Goal: Complete application form: Complete application form

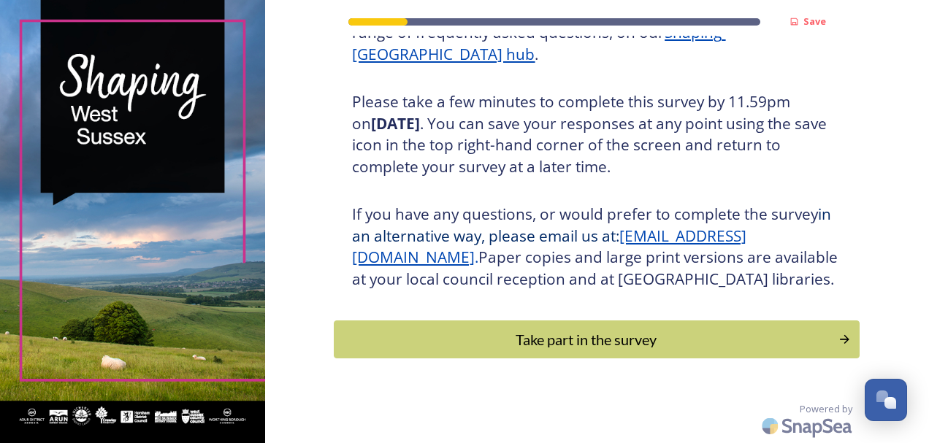
scroll to position [257, 0]
click at [579, 341] on div "Take part in the survey" at bounding box center [587, 340] width 494 height 22
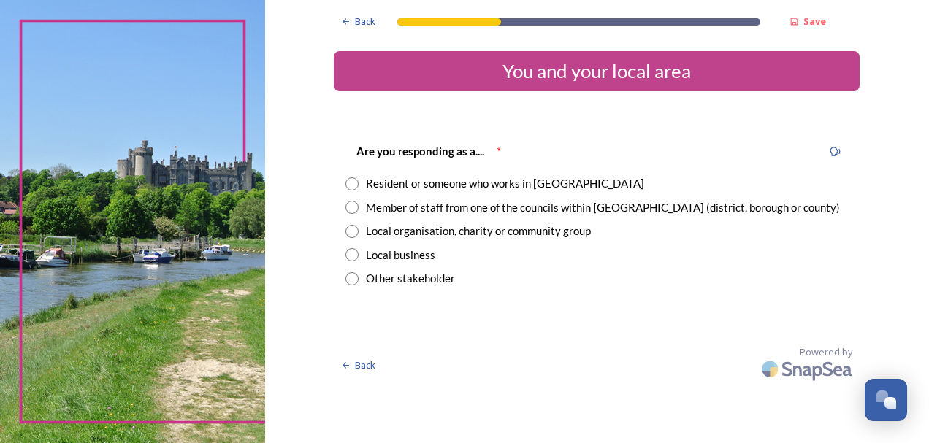
click at [351, 207] on input "radio" at bounding box center [352, 207] width 13 height 13
radio input "true"
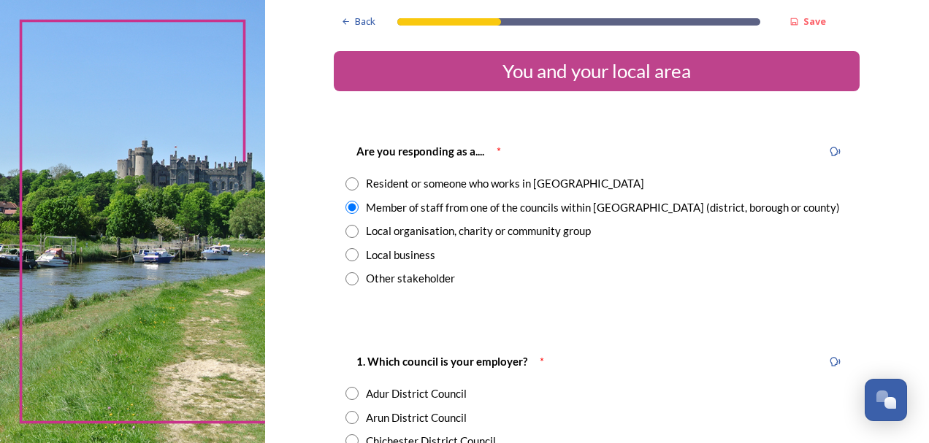
scroll to position [219, 0]
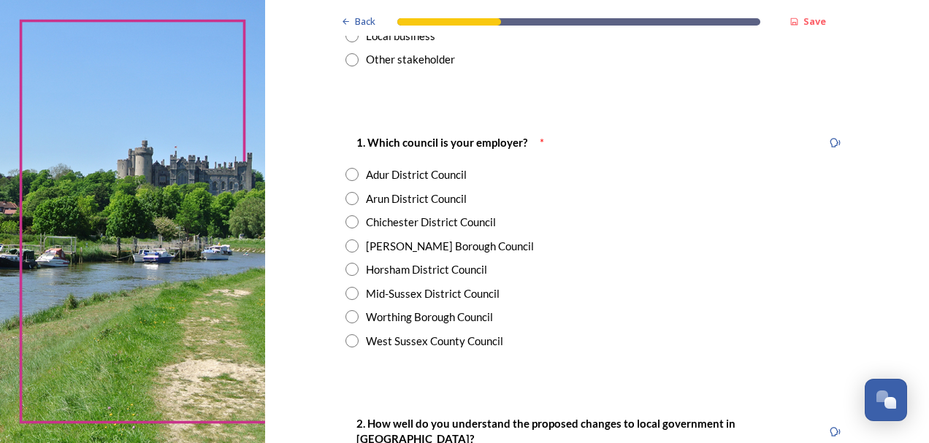
click at [346, 245] on input "radio" at bounding box center [352, 246] width 13 height 13
radio input "true"
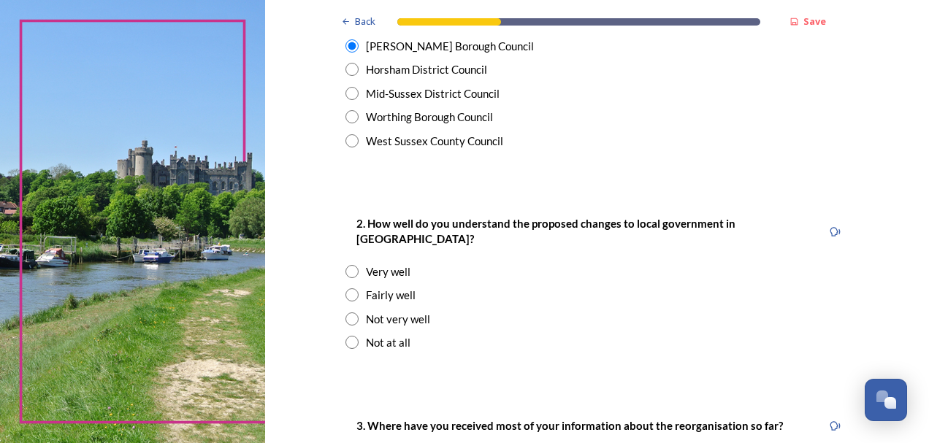
scroll to position [438, 0]
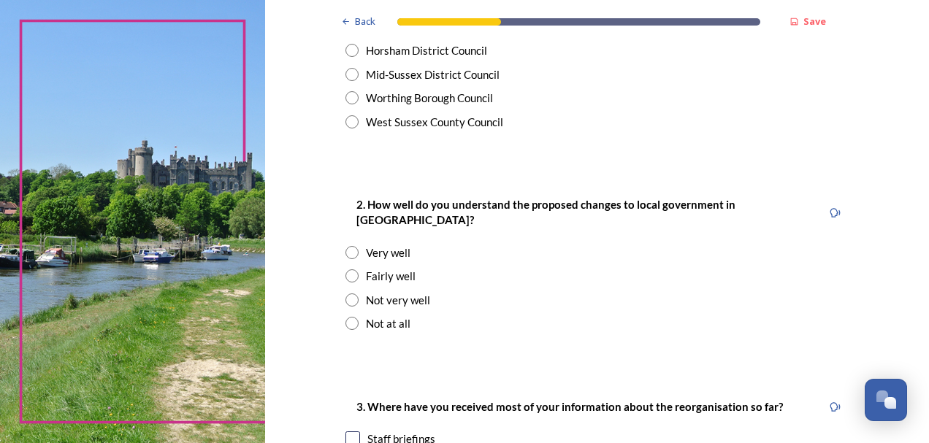
click at [346, 270] on input "radio" at bounding box center [352, 276] width 13 height 13
radio input "true"
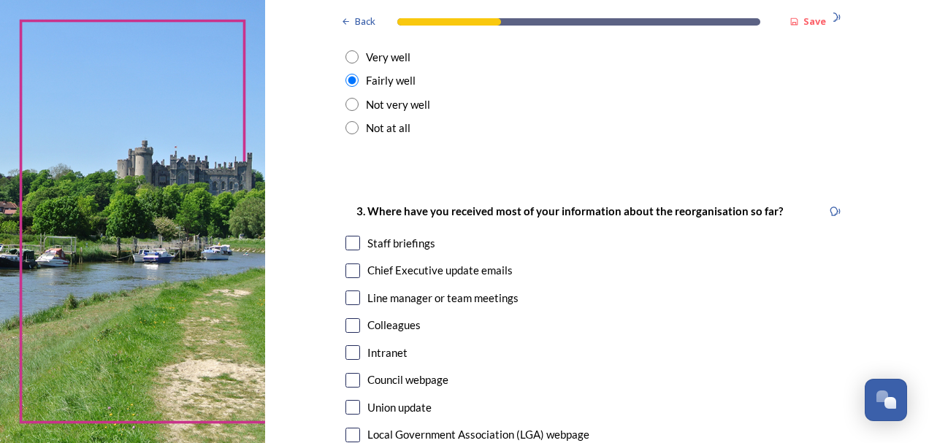
scroll to position [657, 0]
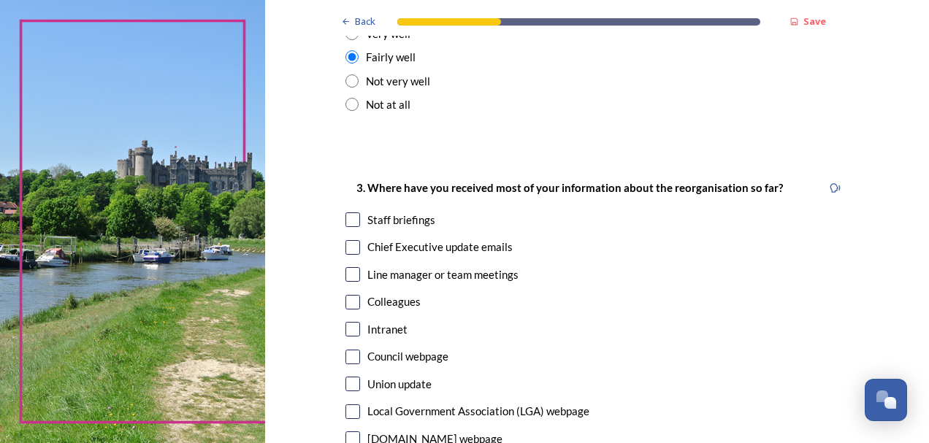
click at [348, 240] on input "checkbox" at bounding box center [353, 247] width 15 height 15
checkbox input "true"
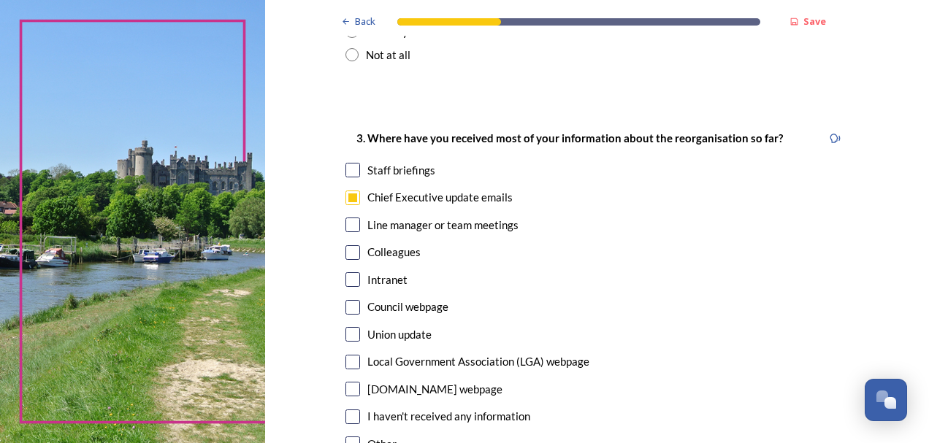
scroll to position [730, 0]
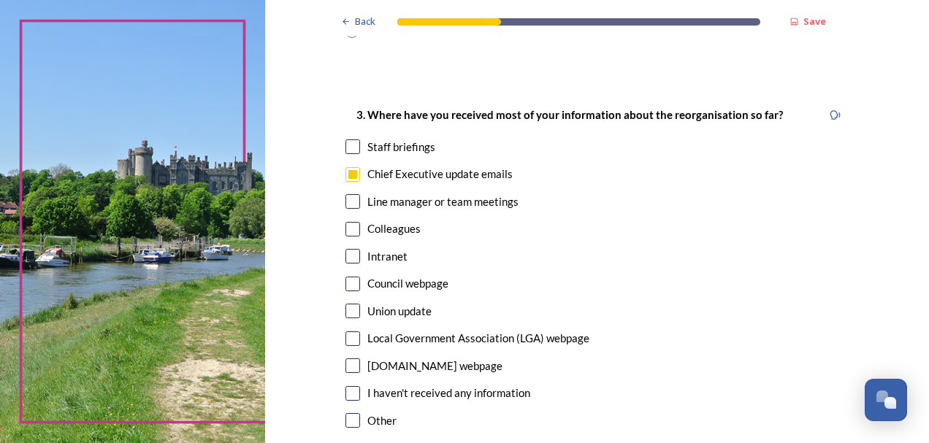
click at [348, 140] on input "checkbox" at bounding box center [353, 147] width 15 height 15
checkbox input "true"
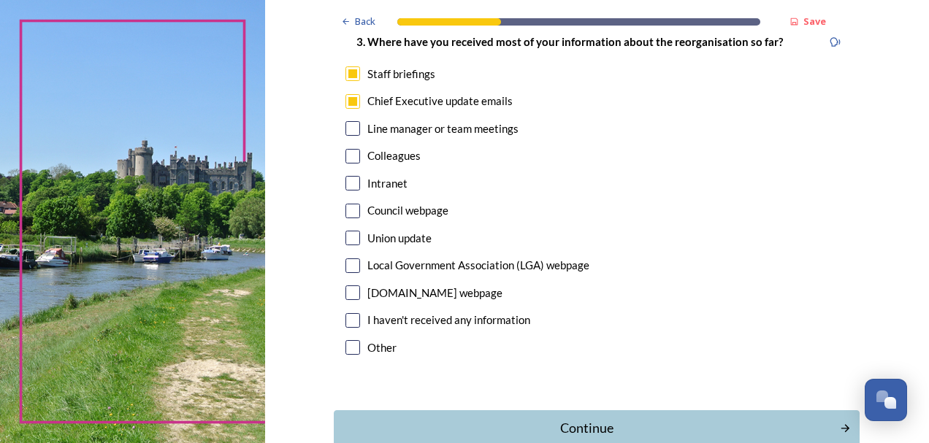
scroll to position [875, 0]
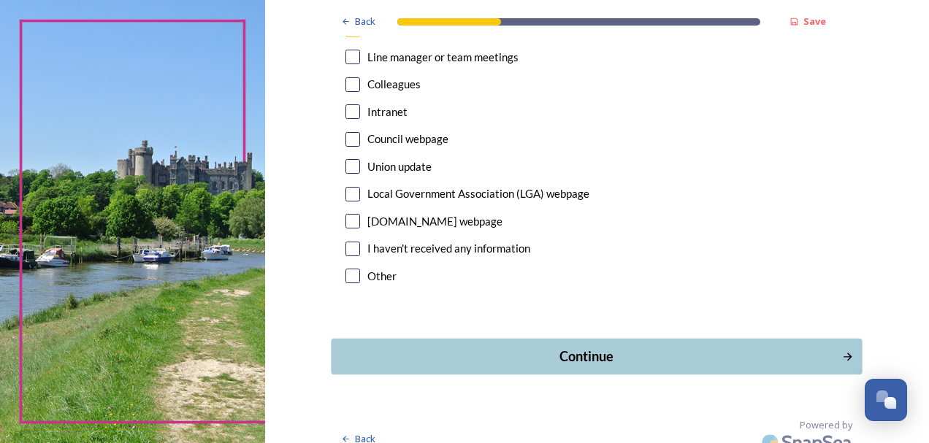
click at [593, 347] on div "Continue" at bounding box center [587, 357] width 495 height 20
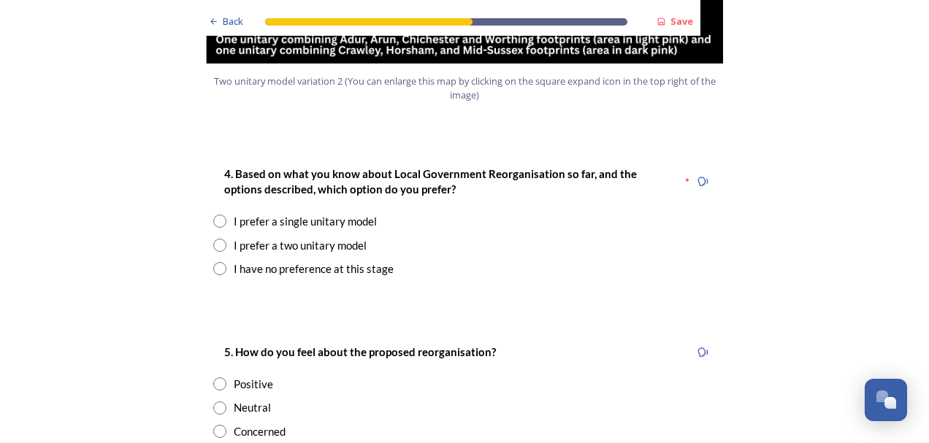
scroll to position [1899, 0]
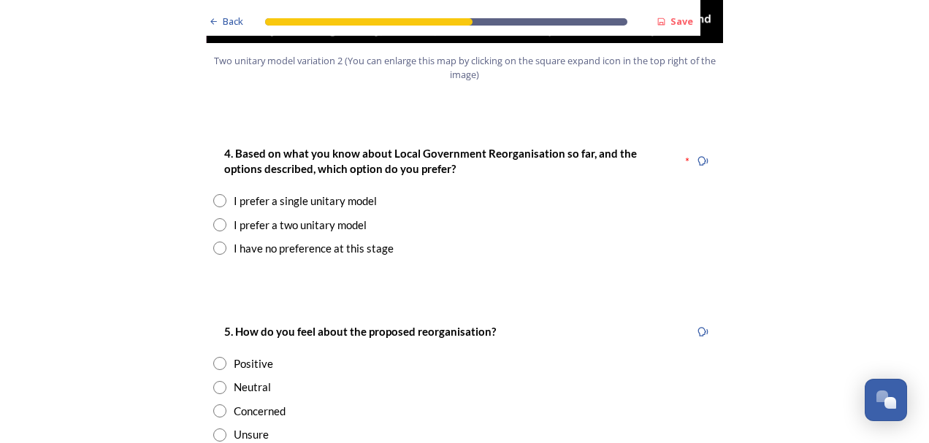
click at [214, 194] on input "radio" at bounding box center [219, 200] width 13 height 13
radio input "true"
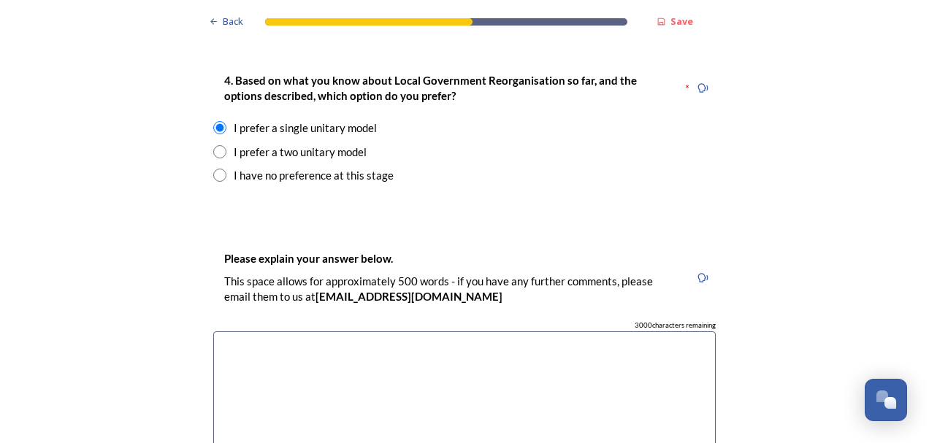
scroll to position [2045, 0]
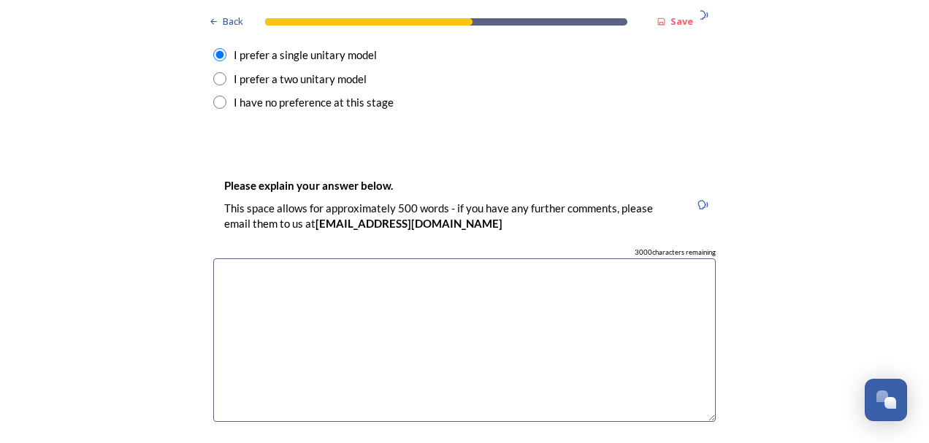
click at [304, 259] on textarea at bounding box center [464, 341] width 503 height 164
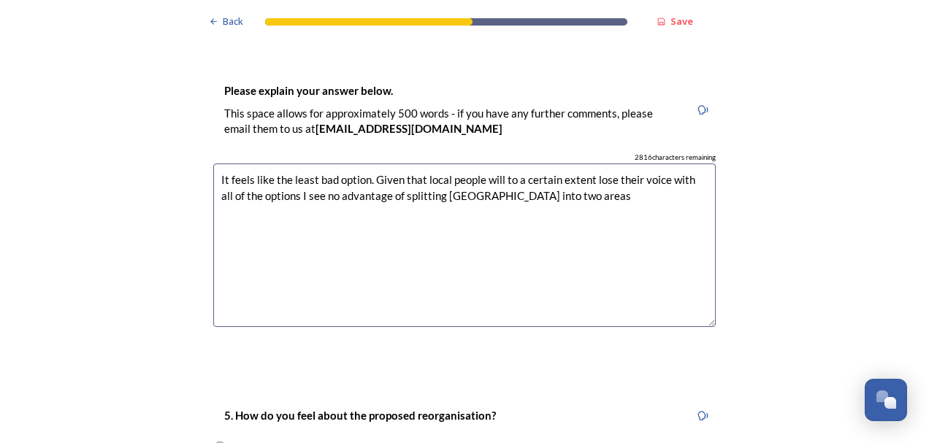
scroll to position [2338, 0]
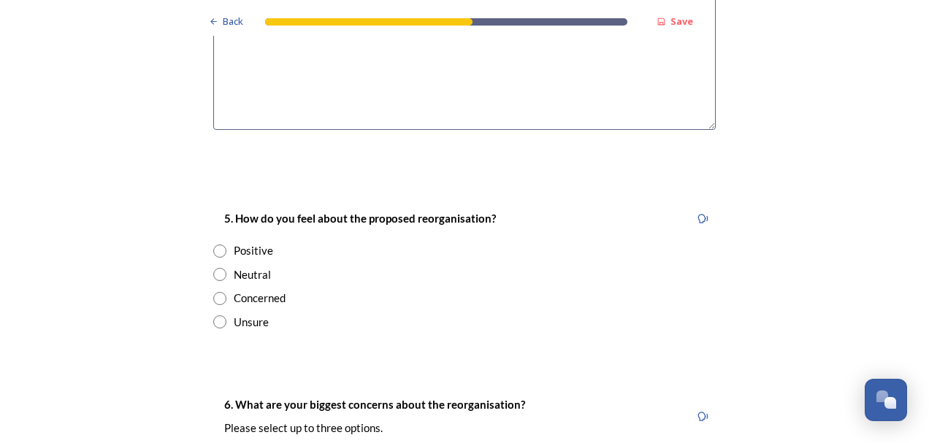
type textarea "It feels like the least bad option. Given that local people will to a certain e…"
click at [215, 292] on input "radio" at bounding box center [219, 298] width 13 height 13
radio input "true"
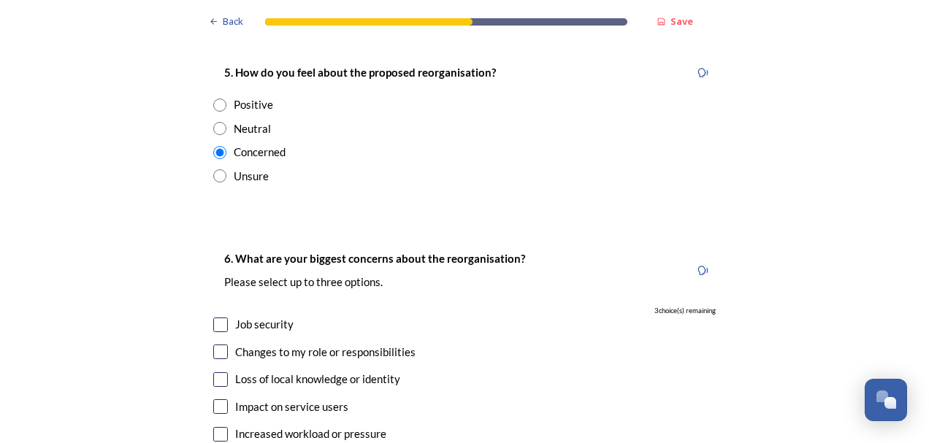
scroll to position [2557, 0]
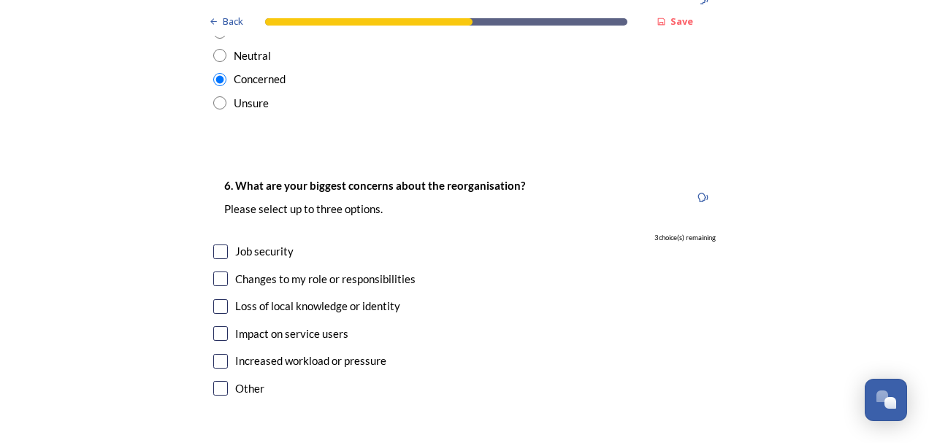
click at [218, 327] on input "checkbox" at bounding box center [220, 334] width 15 height 15
checkbox input "true"
click at [218, 299] on input "checkbox" at bounding box center [220, 306] width 15 height 15
checkbox input "true"
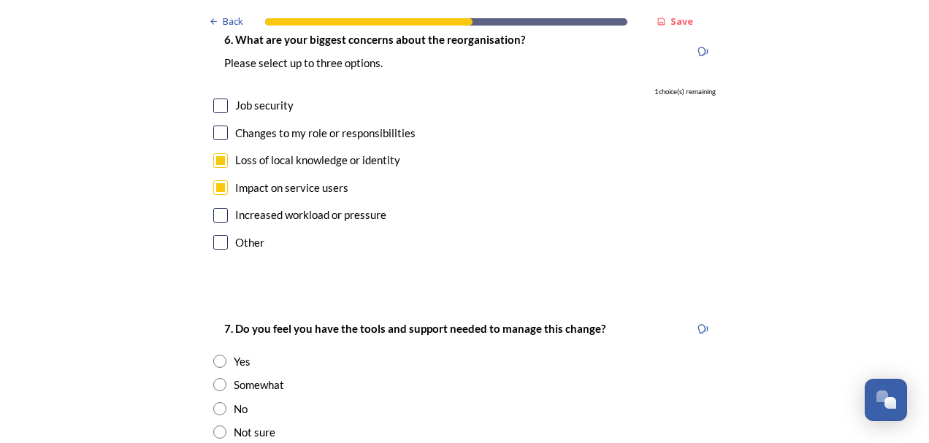
scroll to position [2776, 0]
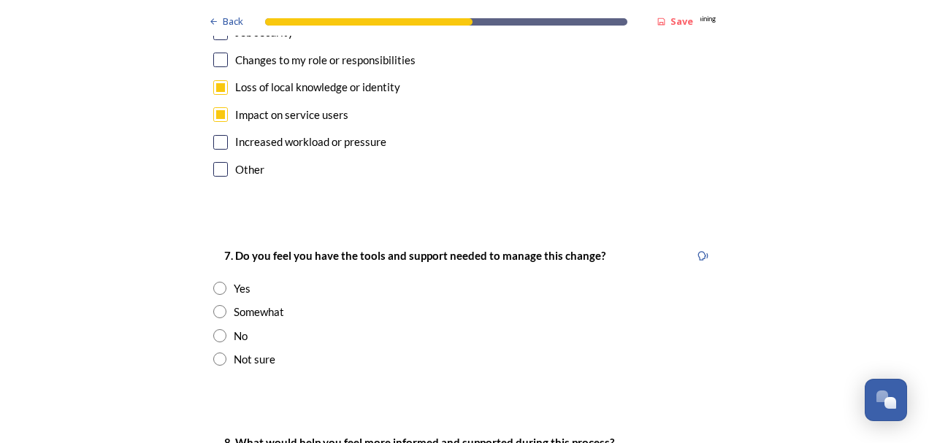
drag, startPoint x: 213, startPoint y: 245, endPoint x: 178, endPoint y: 266, distance: 40.6
click at [215, 305] on input "radio" at bounding box center [219, 311] width 13 height 13
radio input "true"
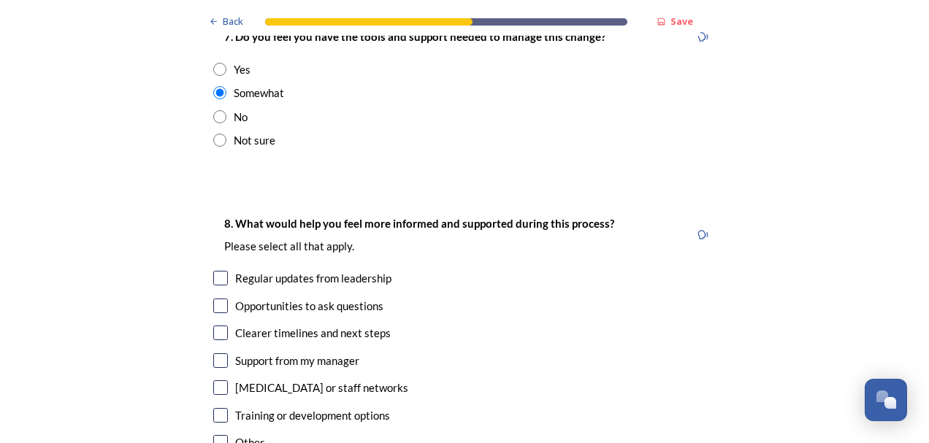
scroll to position [3068, 0]
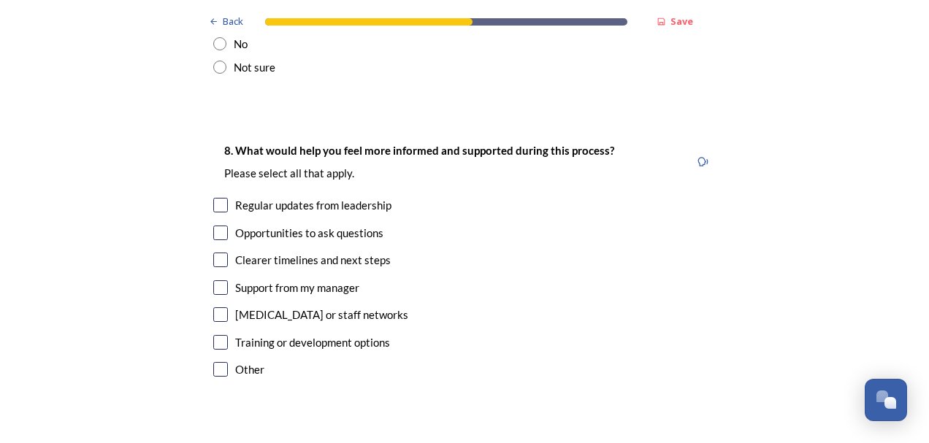
click at [213, 198] on input "checkbox" at bounding box center [220, 205] width 15 height 15
checkbox input "true"
click at [214, 226] on input "checkbox" at bounding box center [220, 233] width 15 height 15
checkbox input "true"
click at [214, 253] on input "checkbox" at bounding box center [220, 260] width 15 height 15
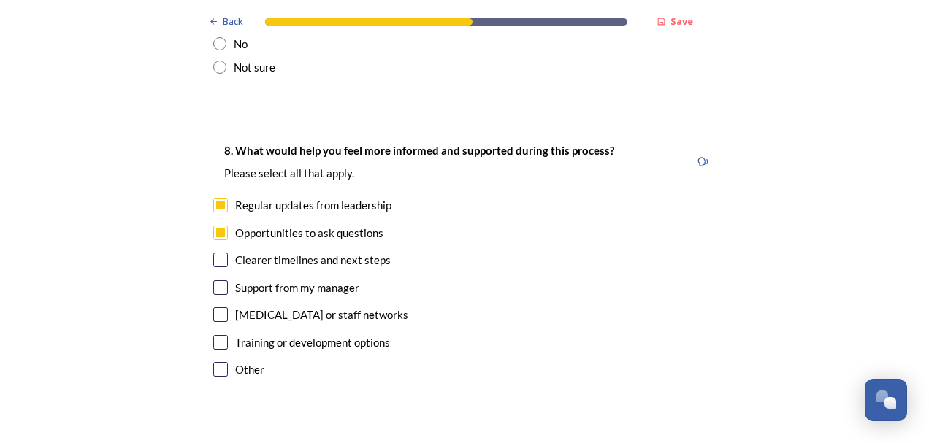
checkbox input "true"
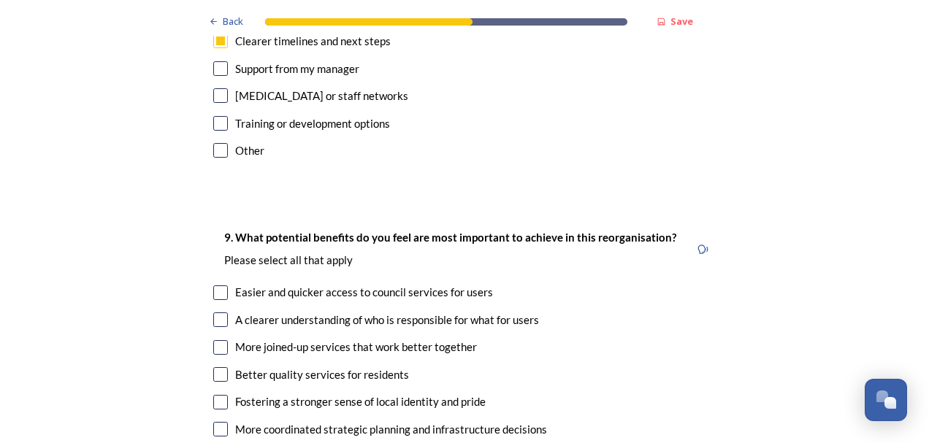
scroll to position [3433, 0]
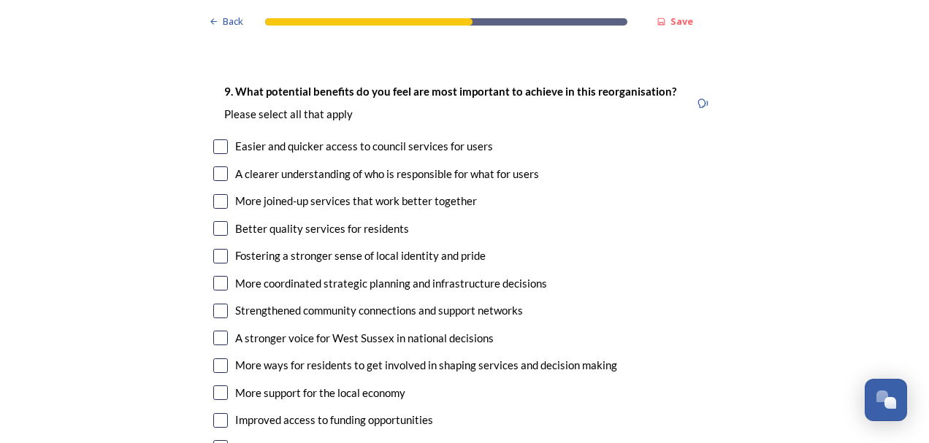
click at [213, 249] on input "checkbox" at bounding box center [220, 256] width 15 height 15
checkbox input "true"
click at [222, 276] on input "checkbox" at bounding box center [220, 283] width 15 height 15
checkbox input "true"
click at [215, 359] on input "checkbox" at bounding box center [220, 366] width 15 height 15
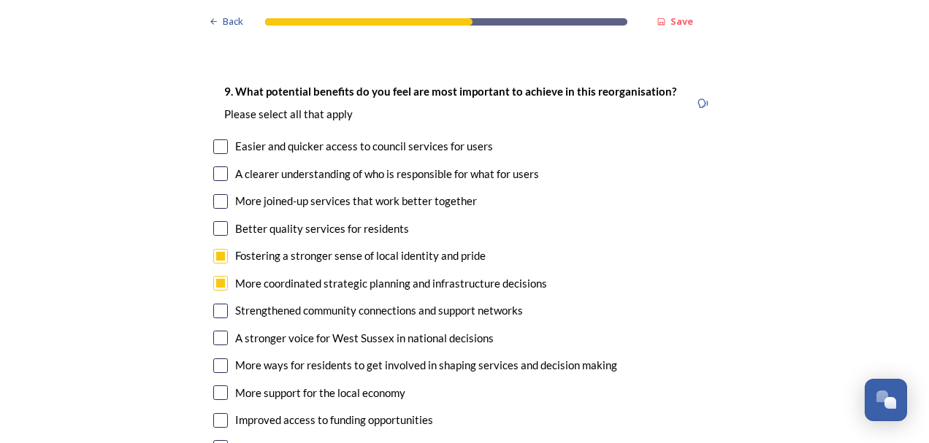
checkbox input "true"
click at [216, 167] on input "checkbox" at bounding box center [220, 174] width 15 height 15
checkbox input "true"
click at [222, 194] on input "checkbox" at bounding box center [220, 201] width 15 height 15
checkbox input "true"
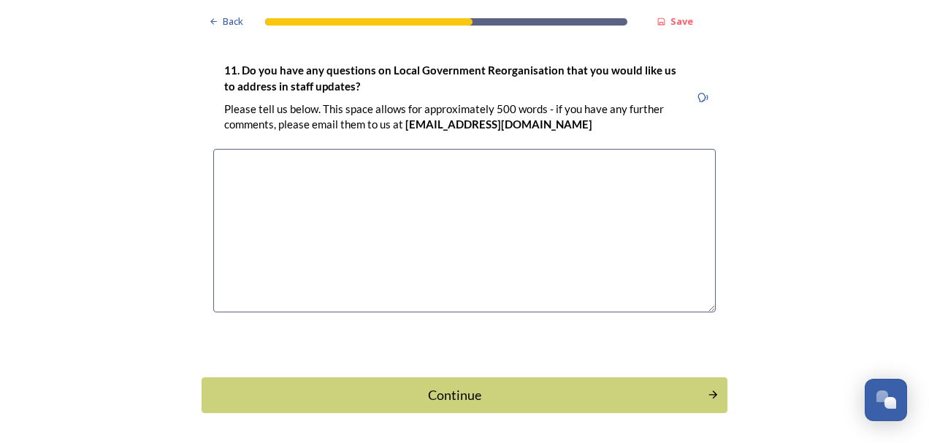
scroll to position [4263, 0]
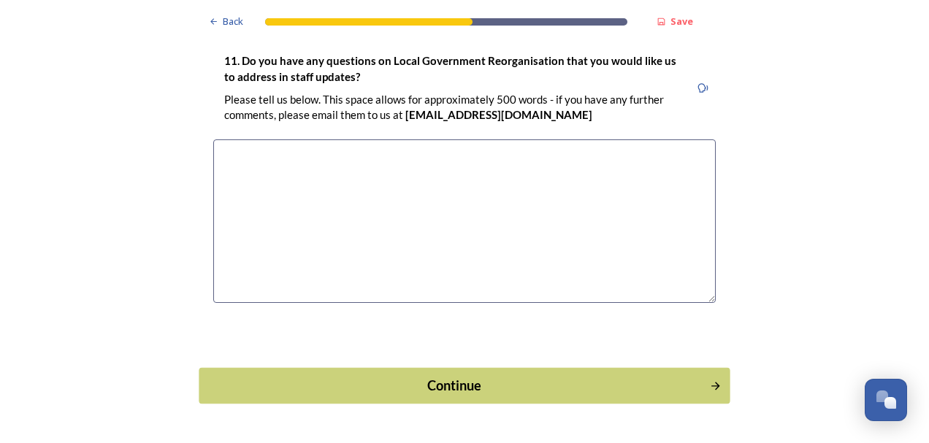
click at [467, 376] on div "Continue" at bounding box center [454, 386] width 495 height 20
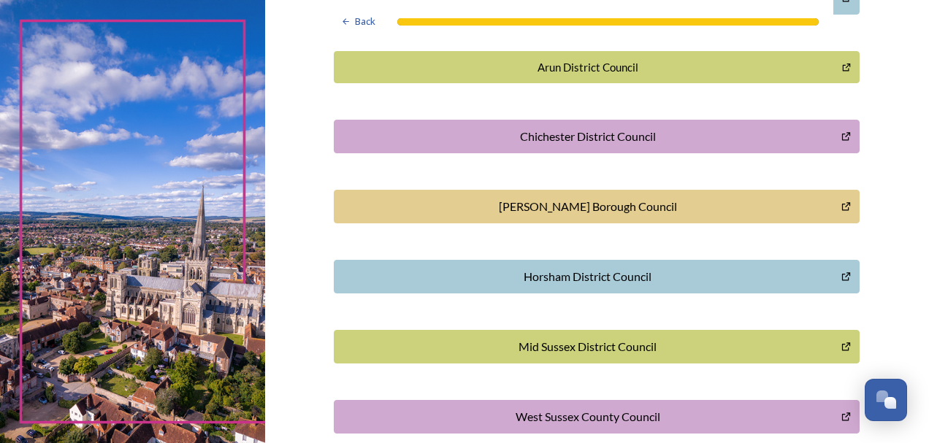
scroll to position [438, 0]
